Goal: Information Seeking & Learning: Check status

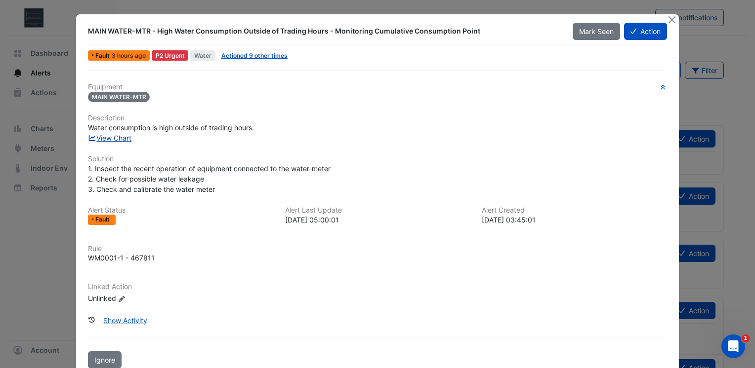
click at [124, 138] on link "View Chart" at bounding box center [110, 138] width 44 height 8
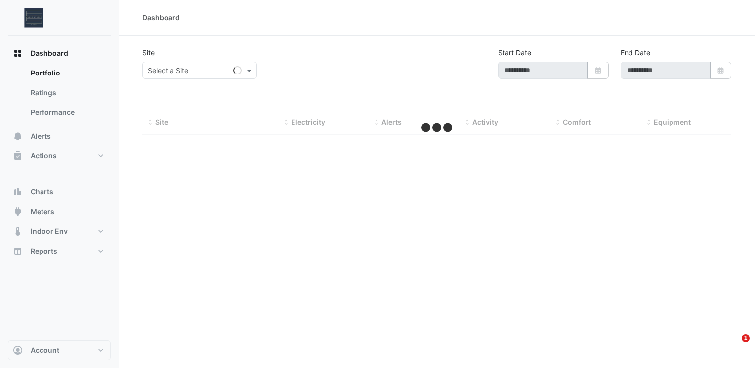
type input "**********"
select select "***"
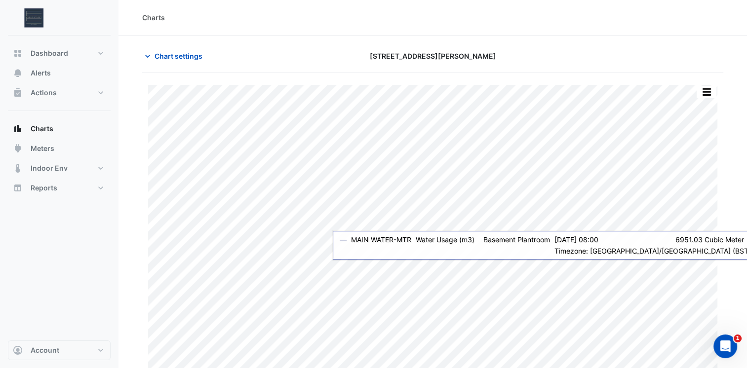
scroll to position [19, 0]
